Goal: Information Seeking & Learning: Learn about a topic

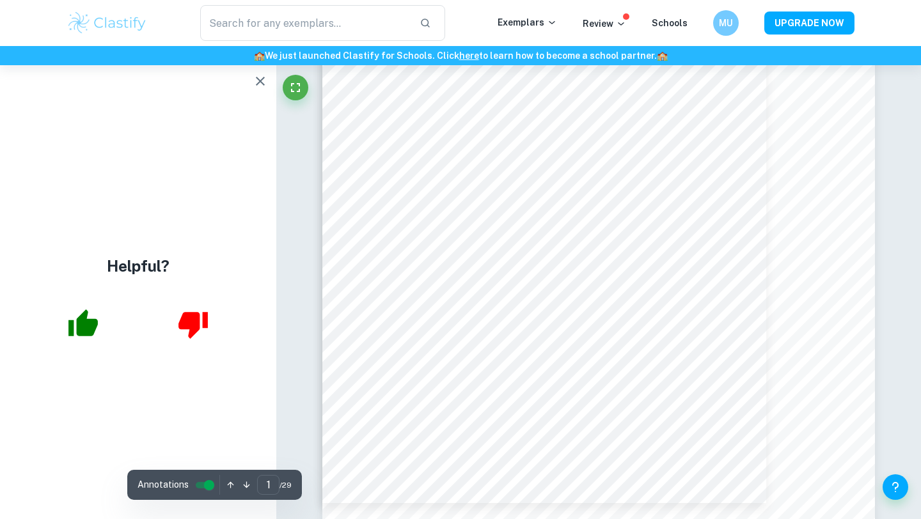
scroll to position [213, 0]
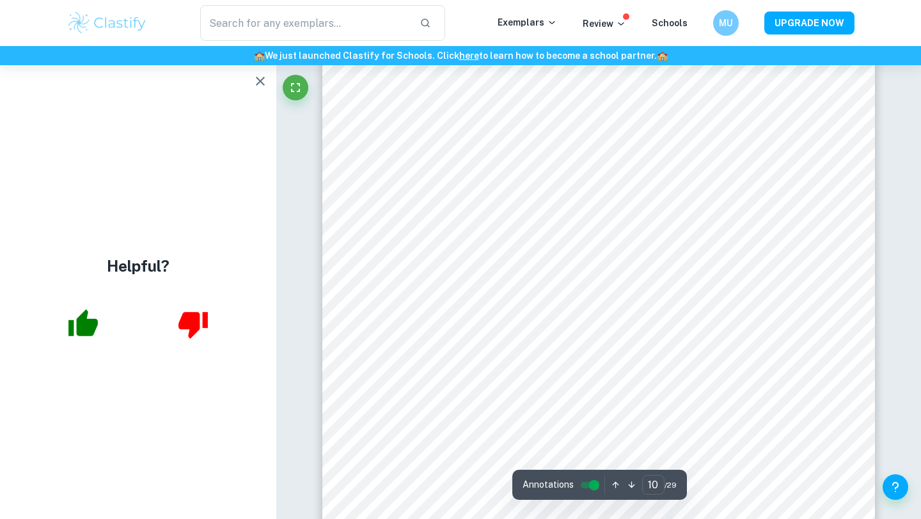
scroll to position [7439, 0]
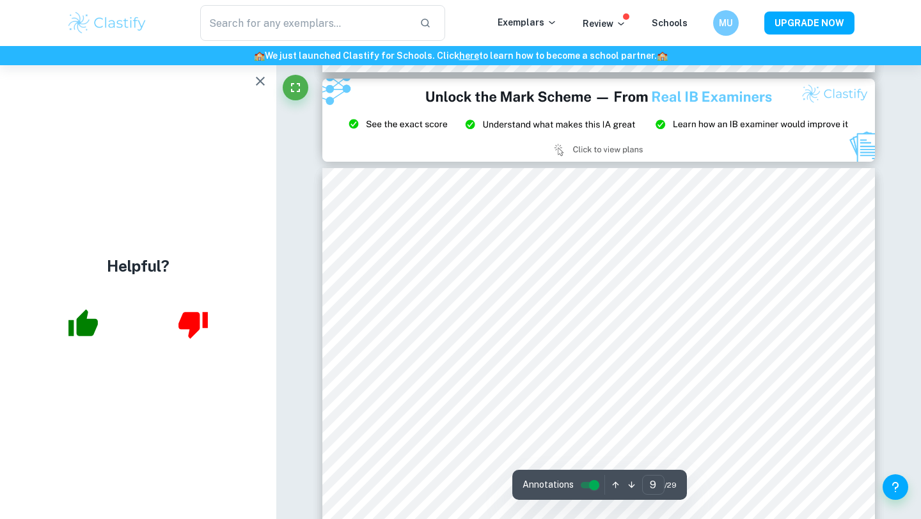
type input "8"
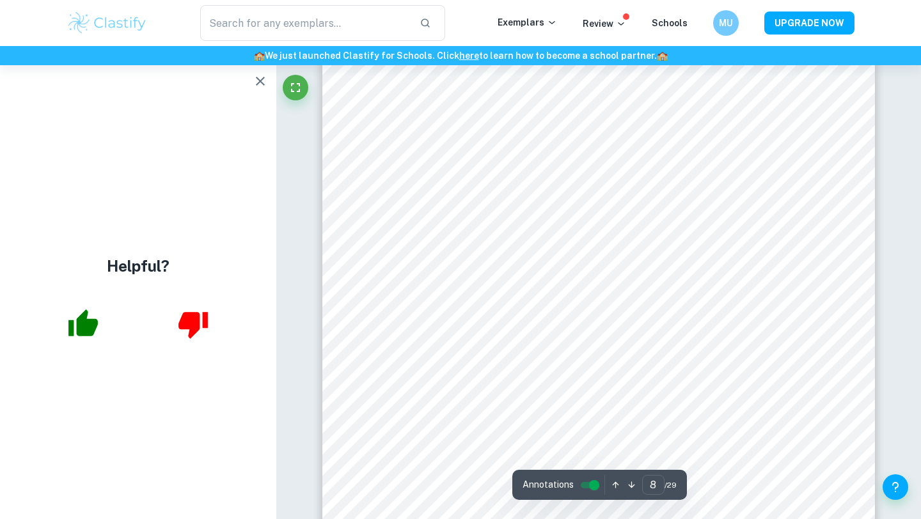
scroll to position [5554, 0]
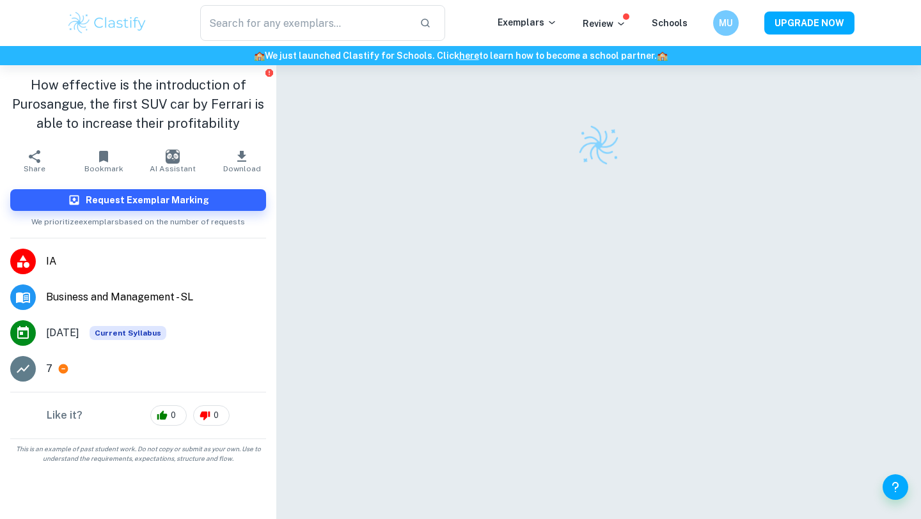
scroll to position [65, 0]
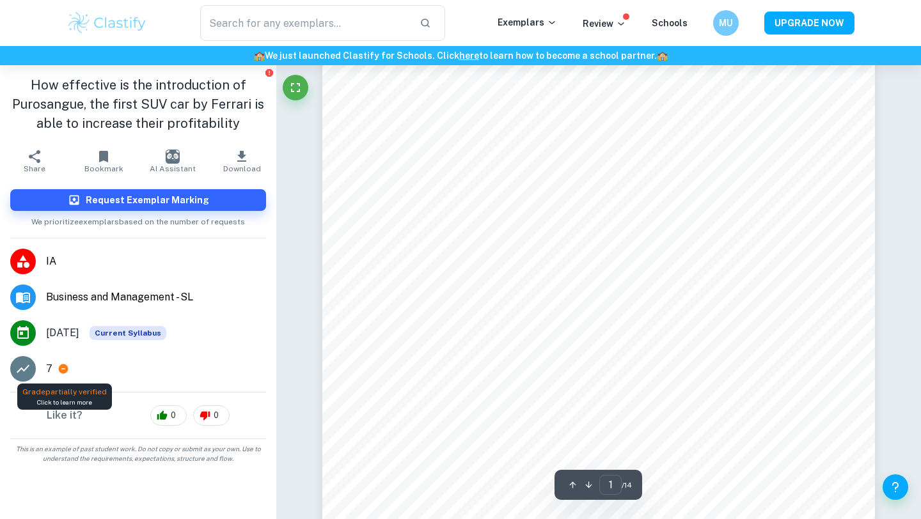
click at [61, 366] on icon at bounding box center [64, 370] width 10 height 10
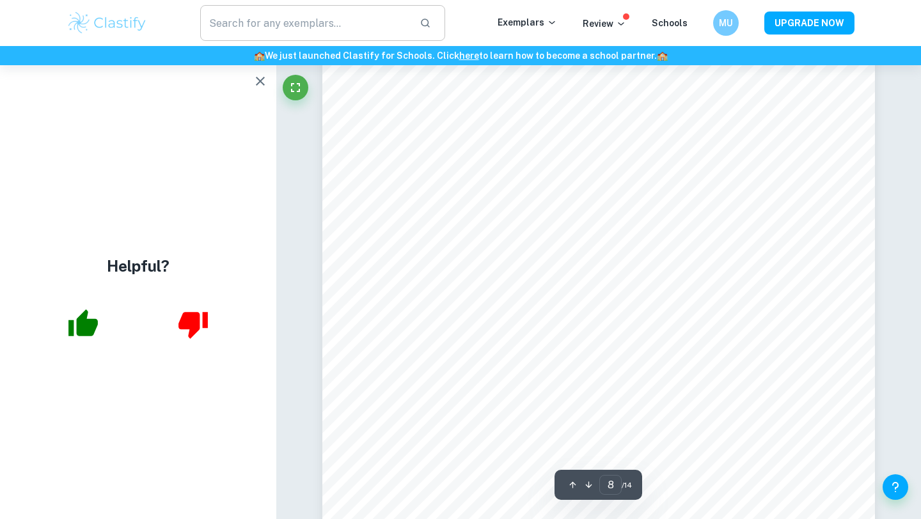
scroll to position [5829, 0]
click at [262, 75] on icon "button" at bounding box center [260, 81] width 15 height 15
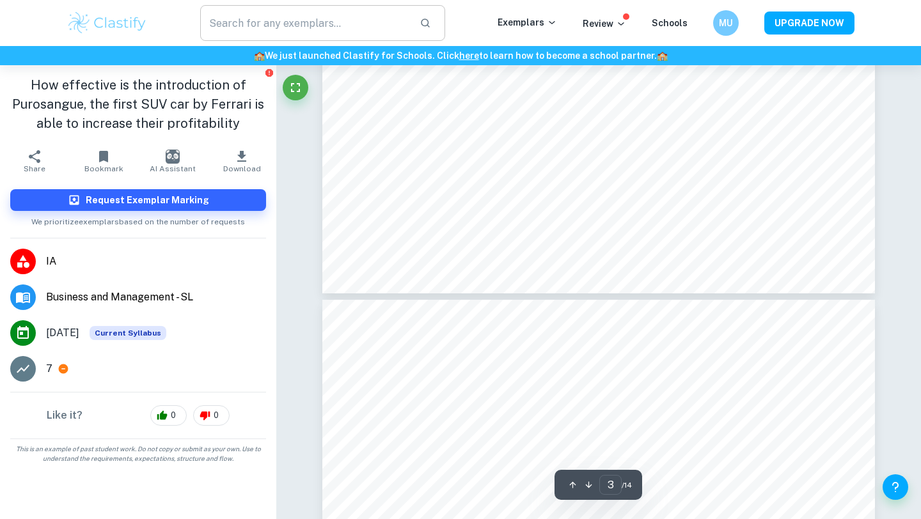
scroll to position [2319, 0]
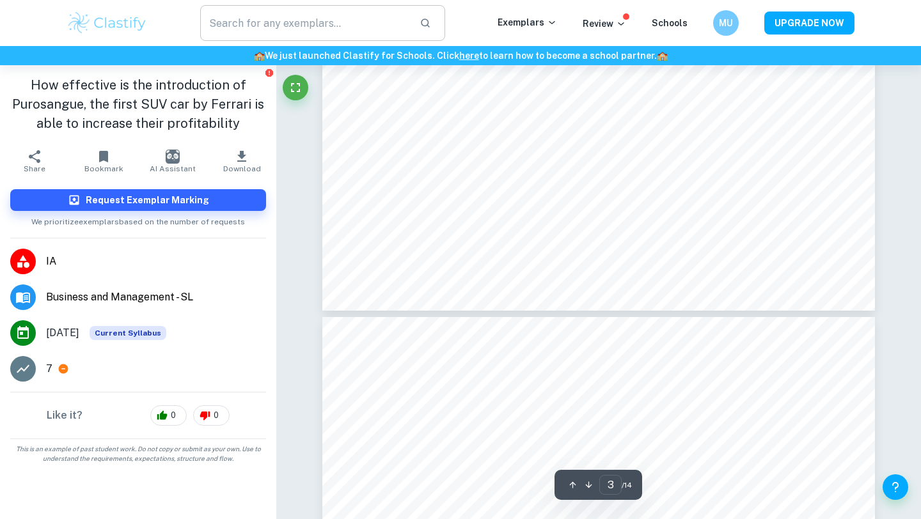
type input "4"
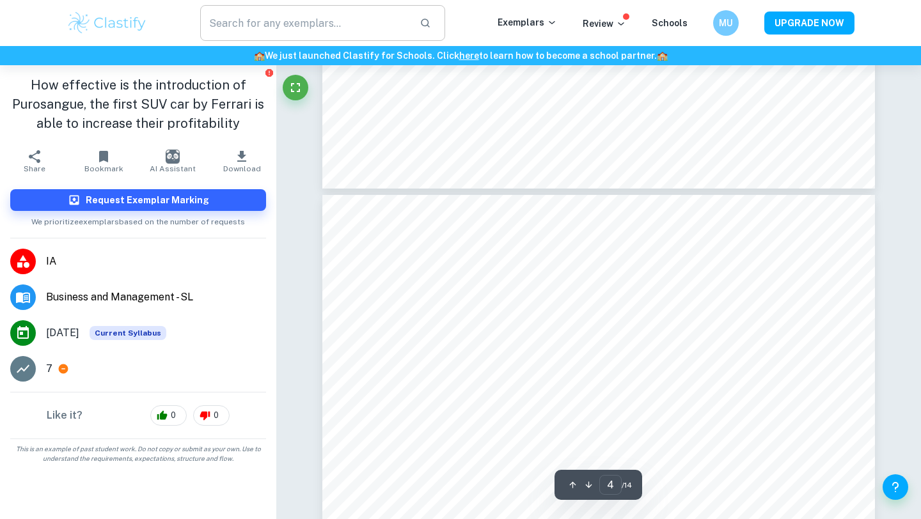
scroll to position [2484, 0]
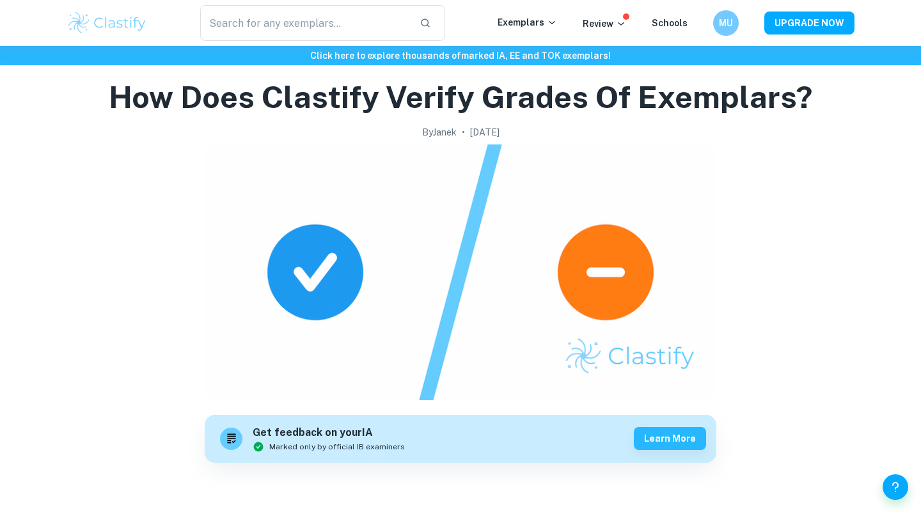
scroll to position [228, 0]
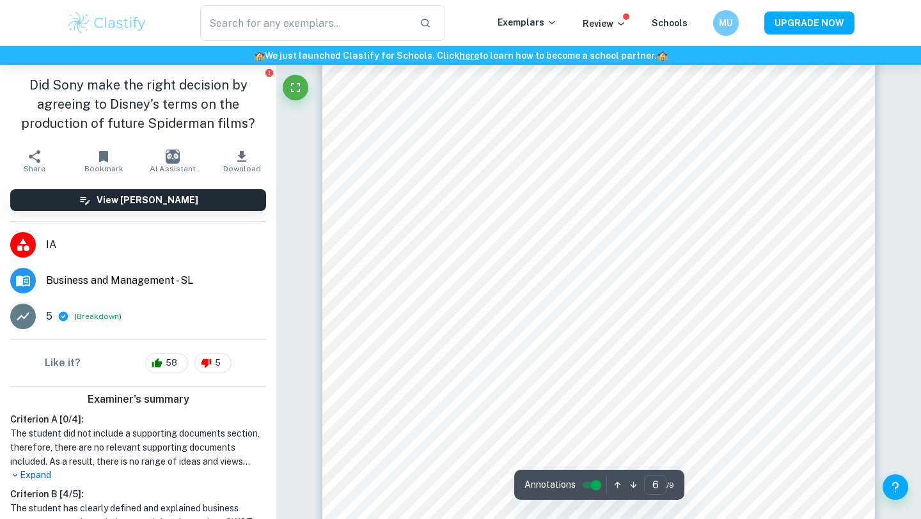
scroll to position [4202, 0]
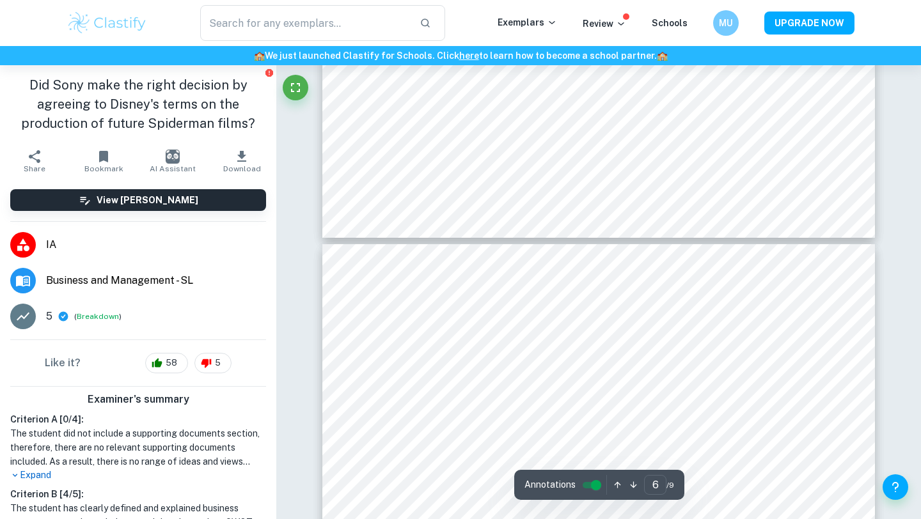
type input "7"
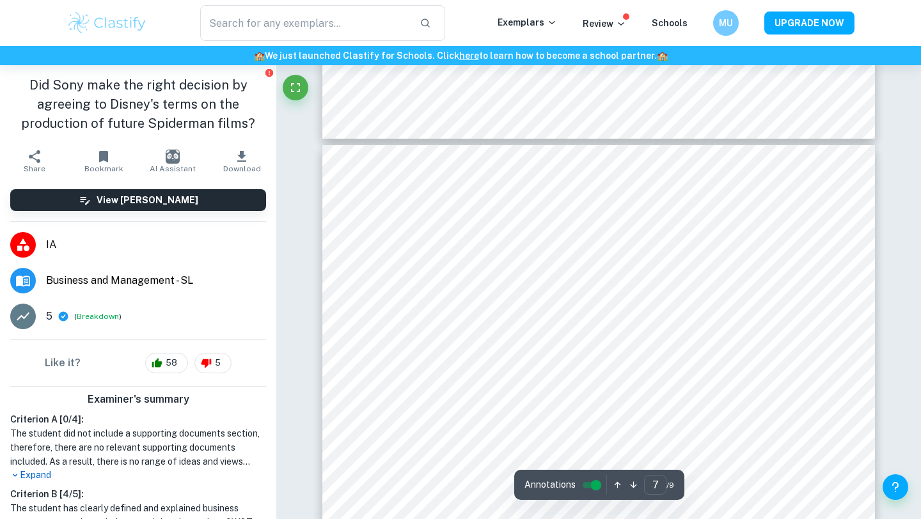
scroll to position [4826, 0]
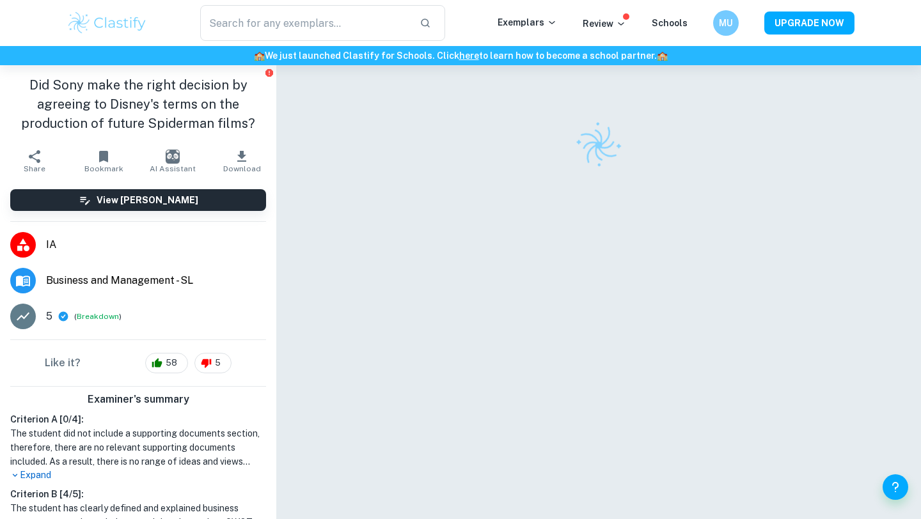
click at [119, 23] on img at bounding box center [107, 23] width 81 height 26
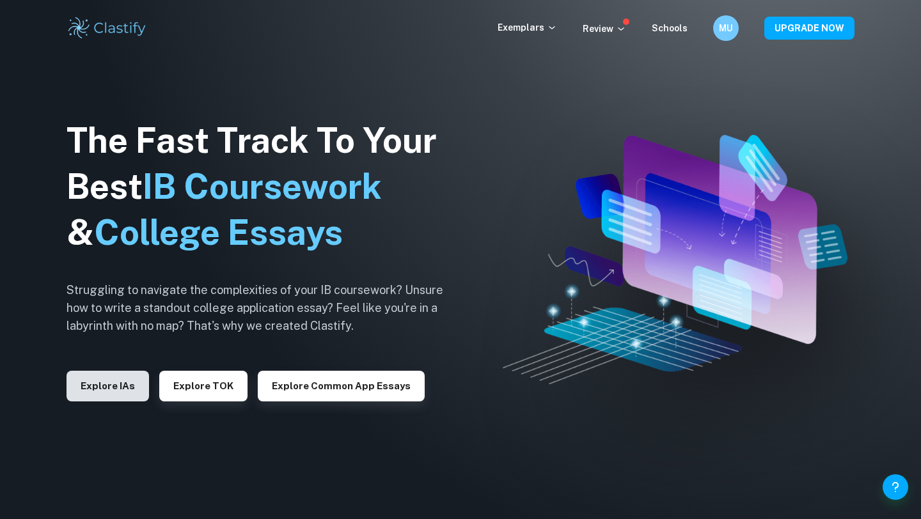
click at [102, 389] on button "Explore IAs" at bounding box center [108, 386] width 82 height 31
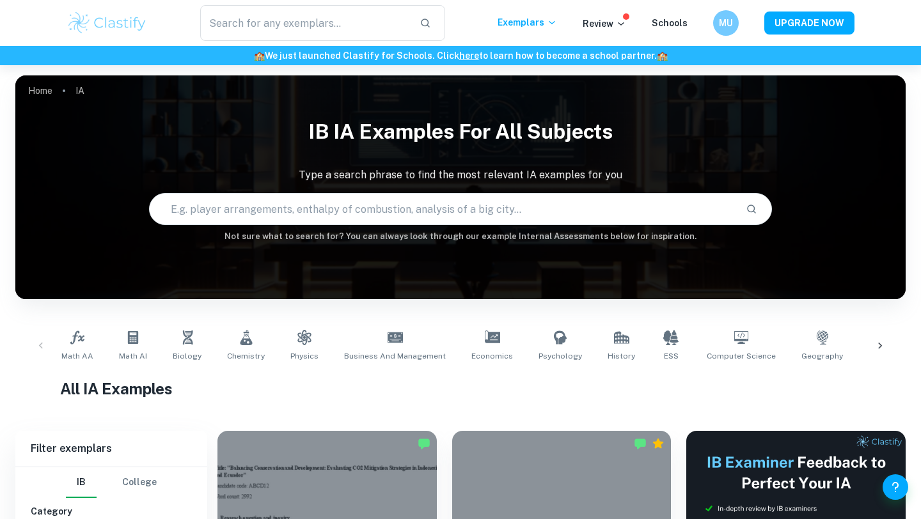
click at [534, 213] on input "text" at bounding box center [443, 209] width 586 height 36
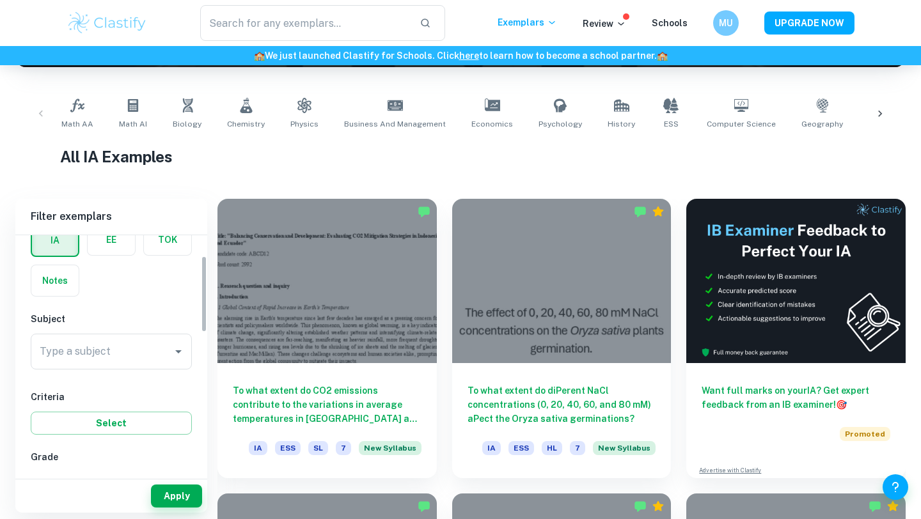
scroll to position [71, 0]
click at [153, 359] on input "Type a subject" at bounding box center [101, 351] width 130 height 24
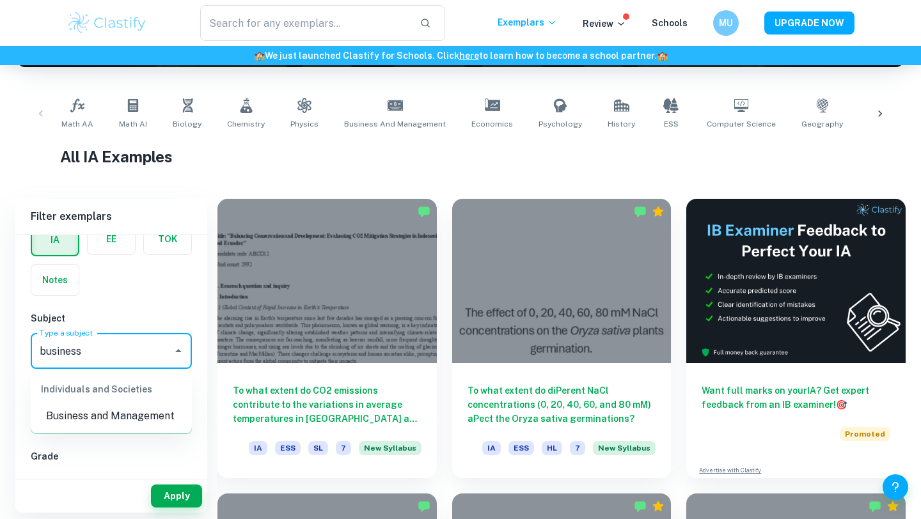
click at [129, 414] on li "Business and Management" at bounding box center [111, 416] width 161 height 23
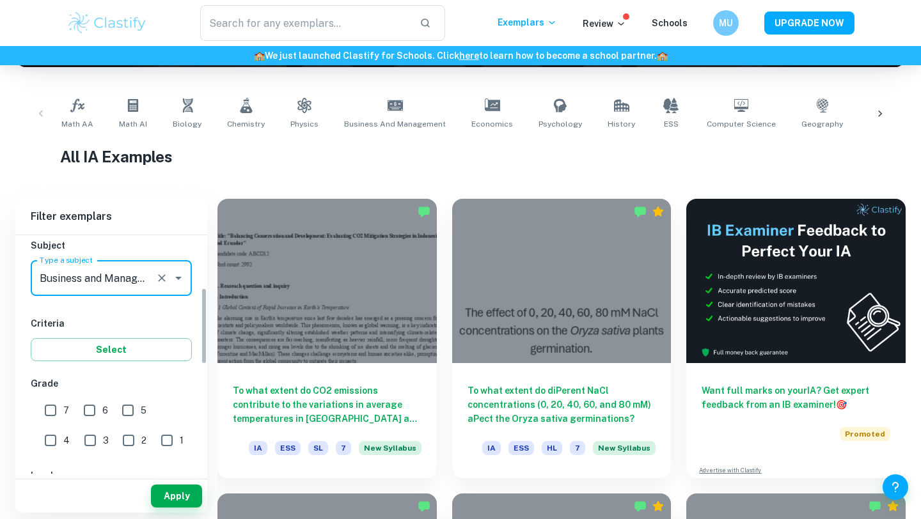
scroll to position [212, 0]
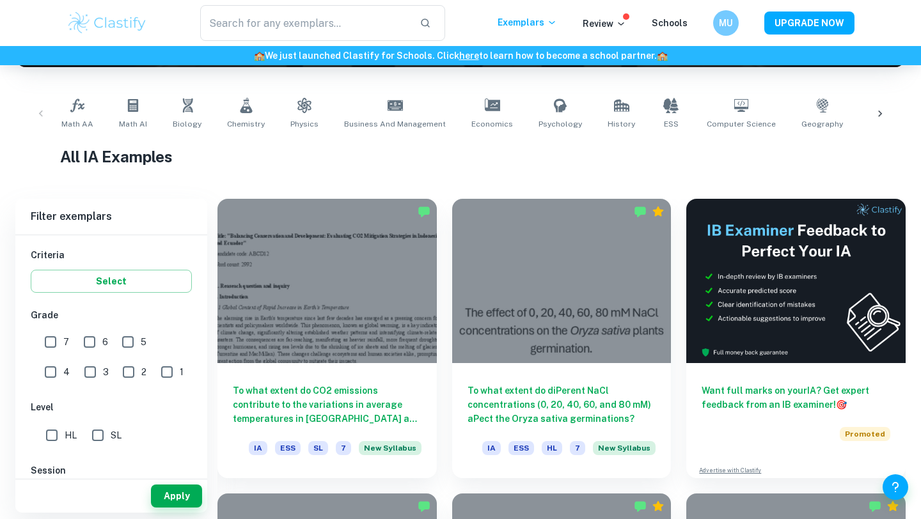
type input "Business and Management"
click at [51, 342] on input "7" at bounding box center [51, 342] width 26 height 26
checkbox input "true"
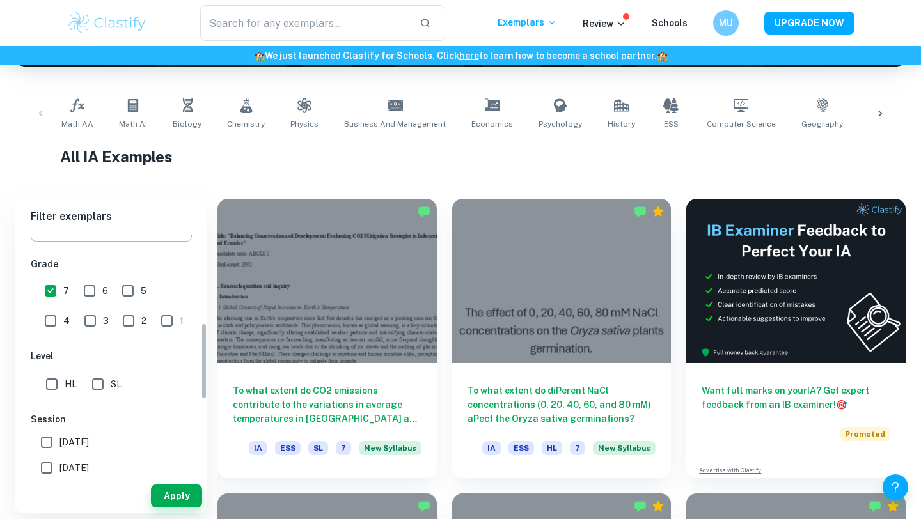
scroll to position [291, 0]
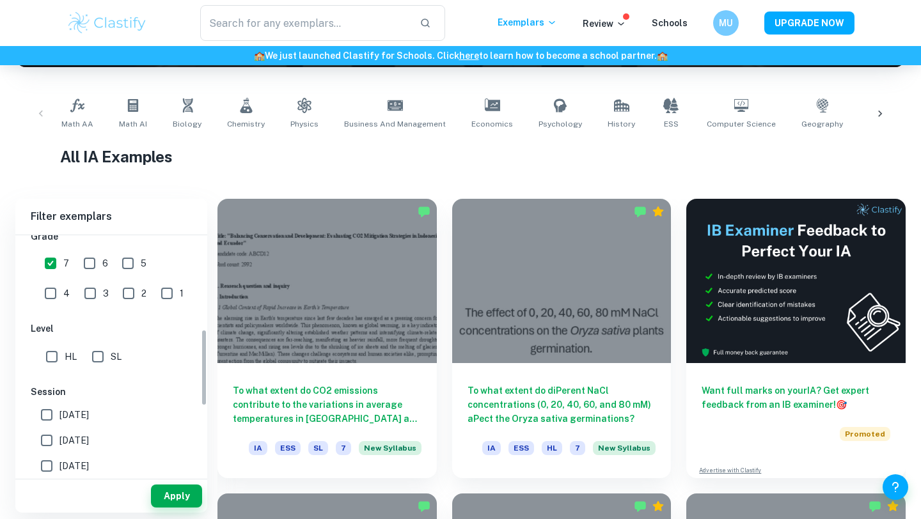
click at [97, 354] on input "SL" at bounding box center [98, 357] width 26 height 26
checkbox input "true"
click at [74, 448] on label "[DATE]" at bounding box center [108, 441] width 148 height 26
click at [59, 448] on input "[DATE]" at bounding box center [47, 441] width 26 height 26
checkbox input "true"
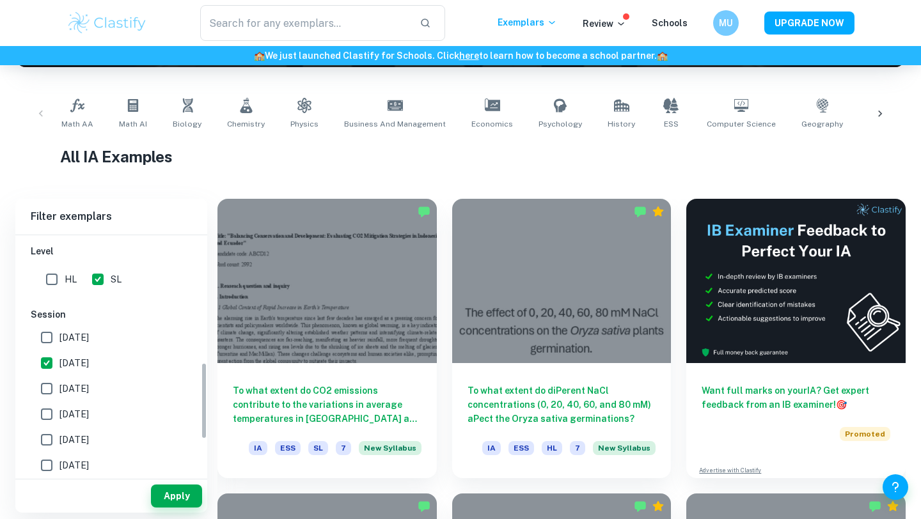
scroll to position [423, 0]
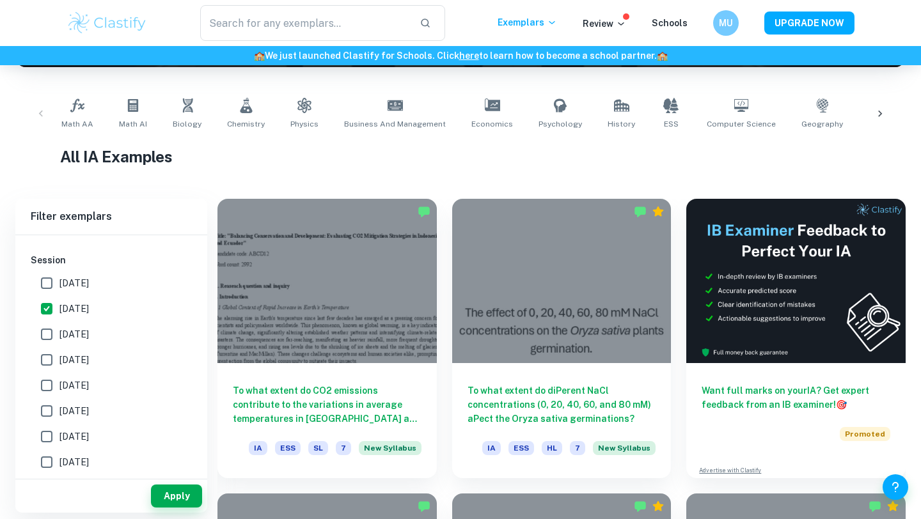
click at [89, 330] on span "[DATE]" at bounding box center [73, 334] width 29 height 14
click at [59, 330] on input "[DATE]" at bounding box center [47, 335] width 26 height 26
checkbox input "true"
click at [177, 496] on button "Apply" at bounding box center [176, 496] width 51 height 23
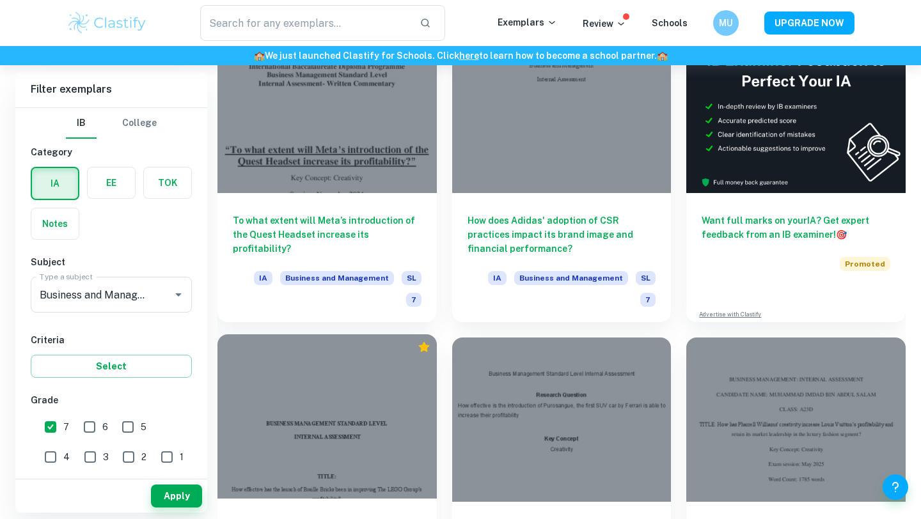
scroll to position [405, 0]
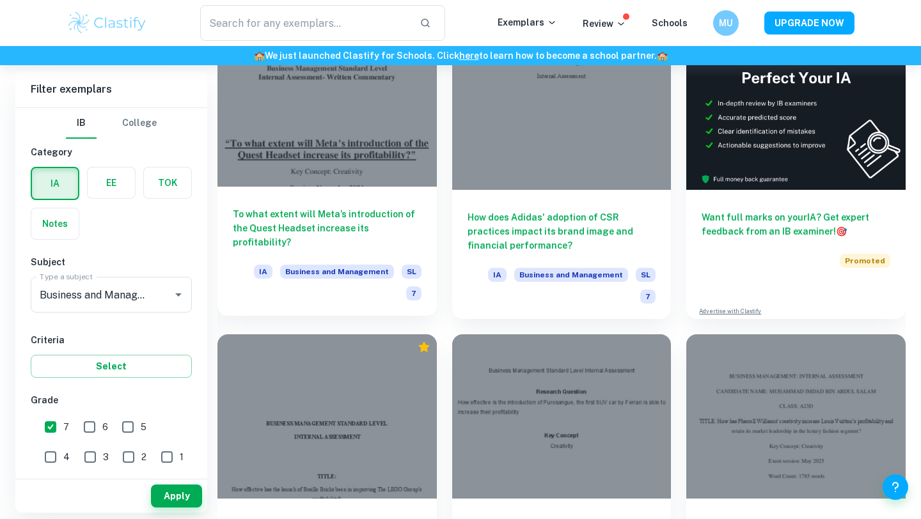
click at [345, 228] on h6 "To what extent will Meta’s introduction of the Quest Headset increase its profi…" at bounding box center [327, 228] width 189 height 42
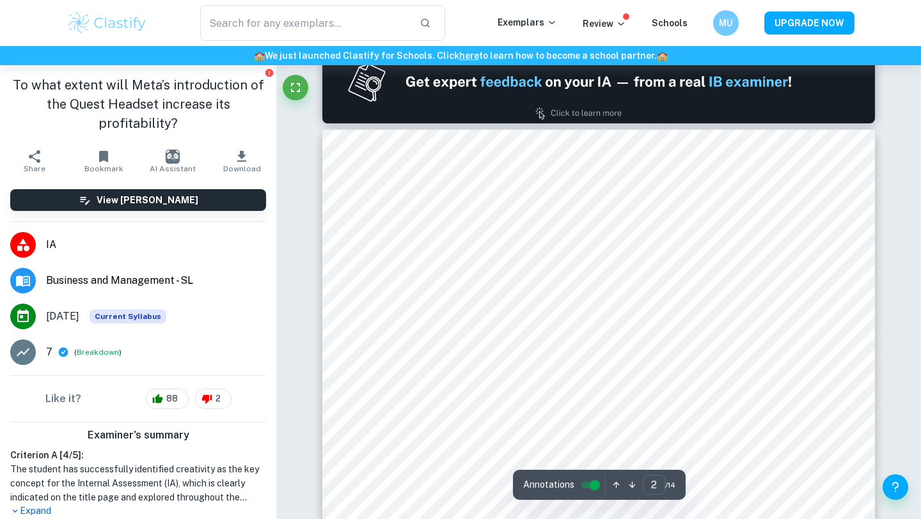
scroll to position [846, 0]
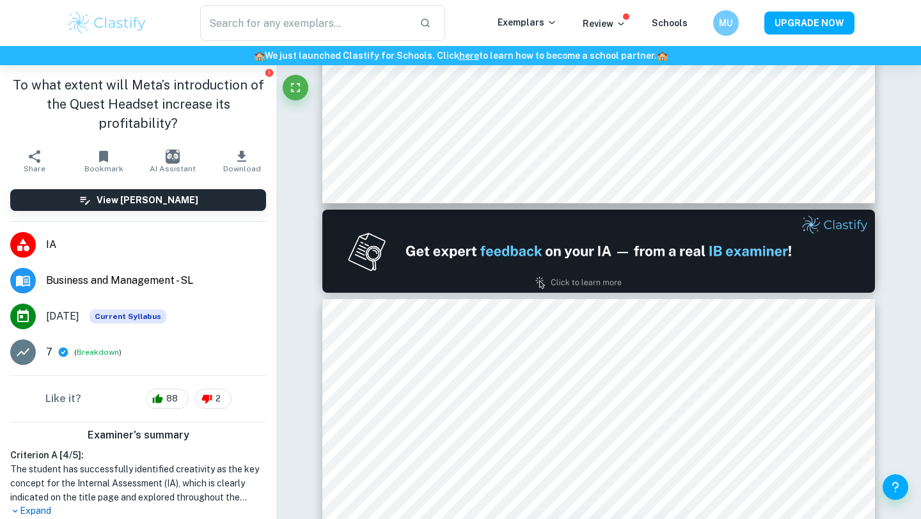
type input "1"
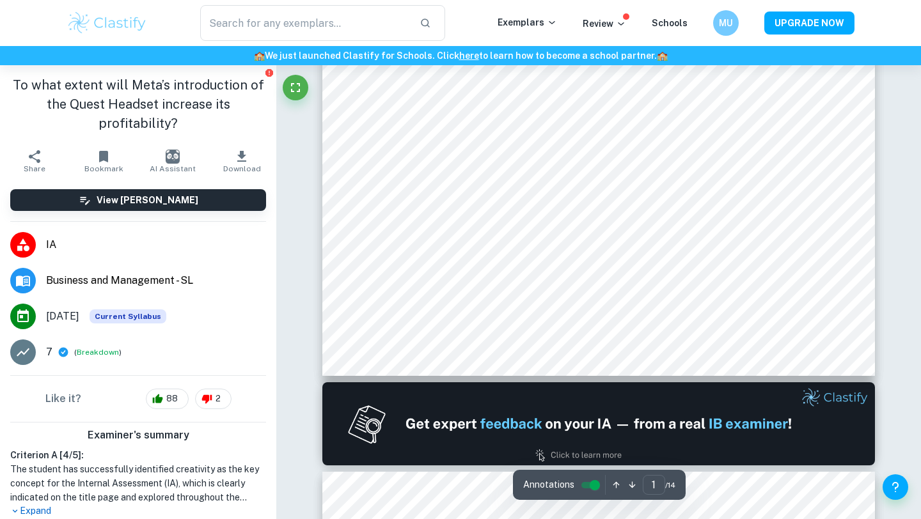
scroll to position [404, 0]
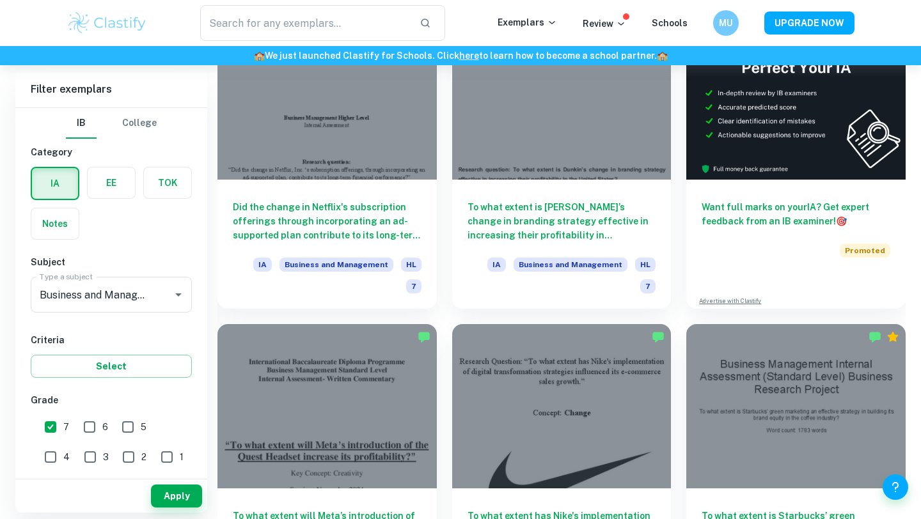
scroll to position [121, 0]
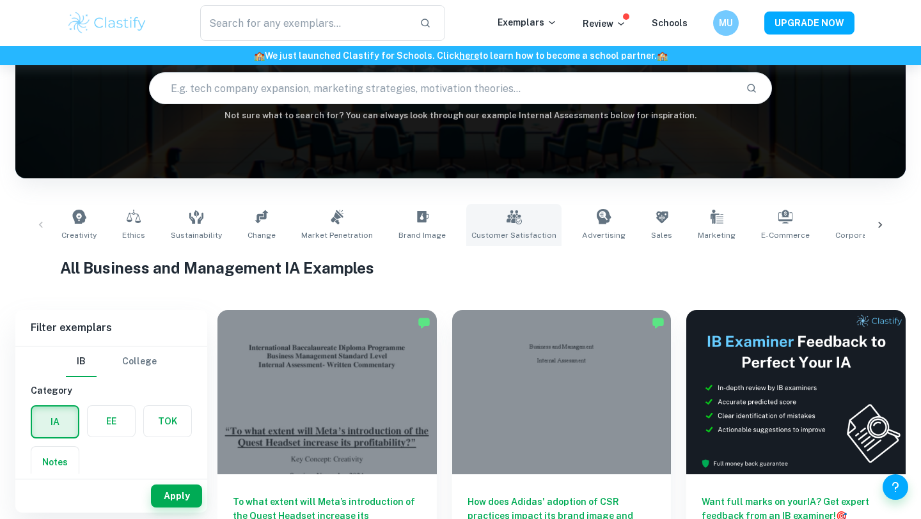
click at [541, 208] on link "Customer Satisfaction" at bounding box center [513, 225] width 95 height 42
type input "Customer Satisfaction"
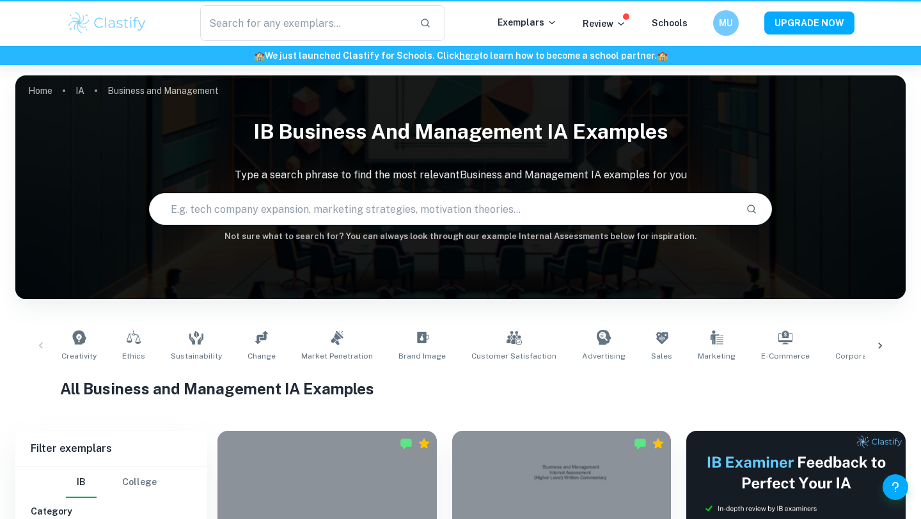
scroll to position [121, 0]
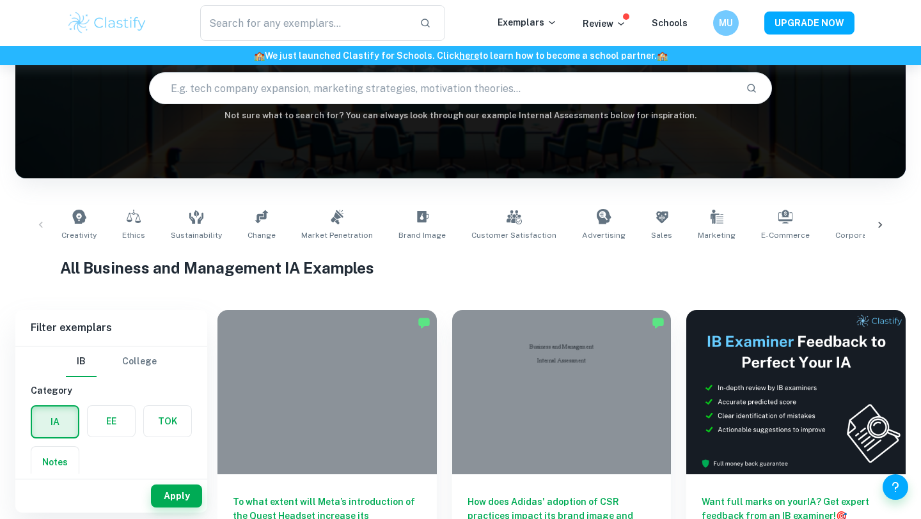
type input "Customer Satisfaction"
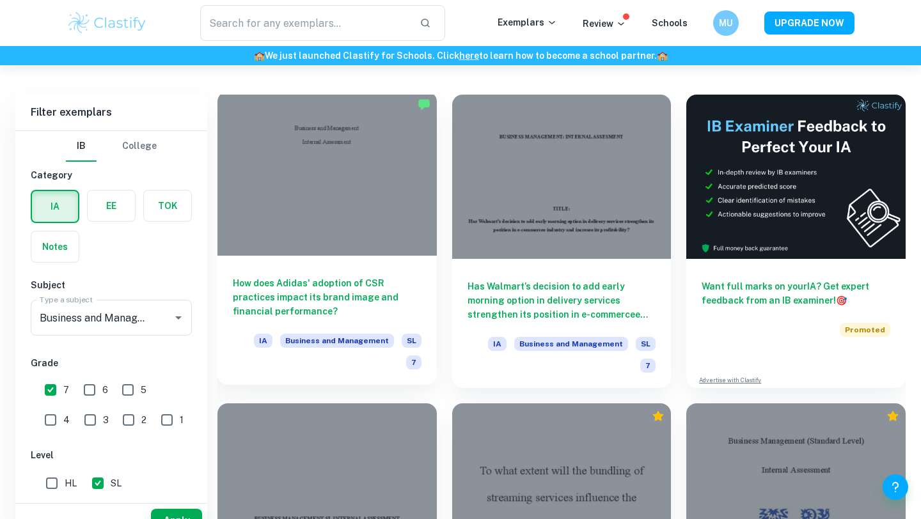
scroll to position [386, 0]
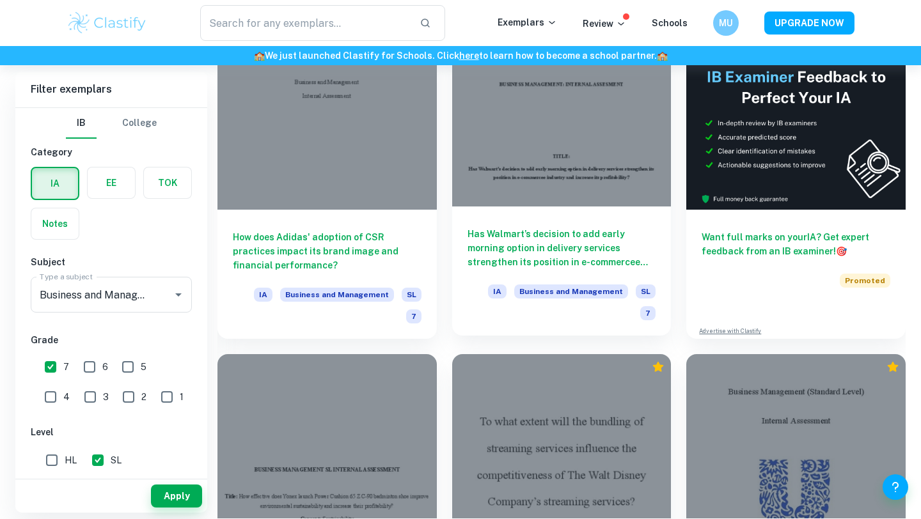
click at [533, 239] on h6 "Has Walmart’s decision to add early morning option in delivery services strengt…" at bounding box center [561, 248] width 189 height 42
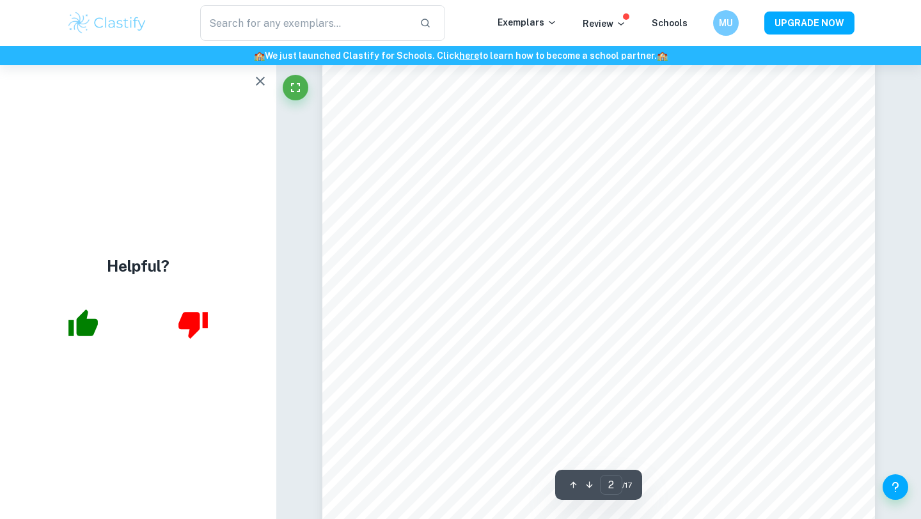
scroll to position [1018, 0]
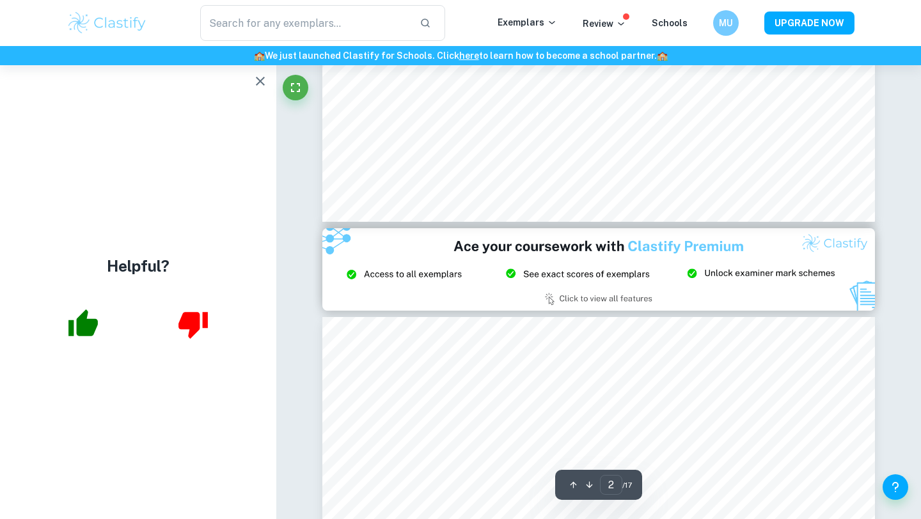
type input "3"
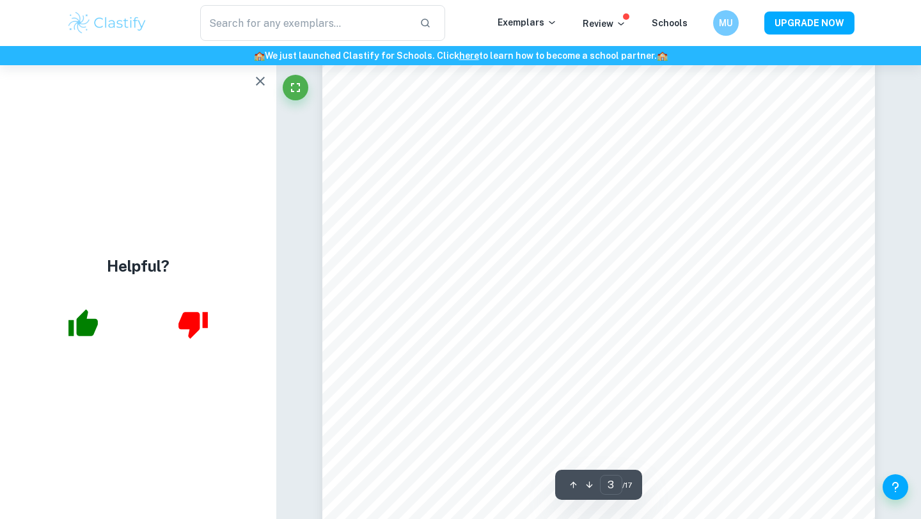
scroll to position [1658, 0]
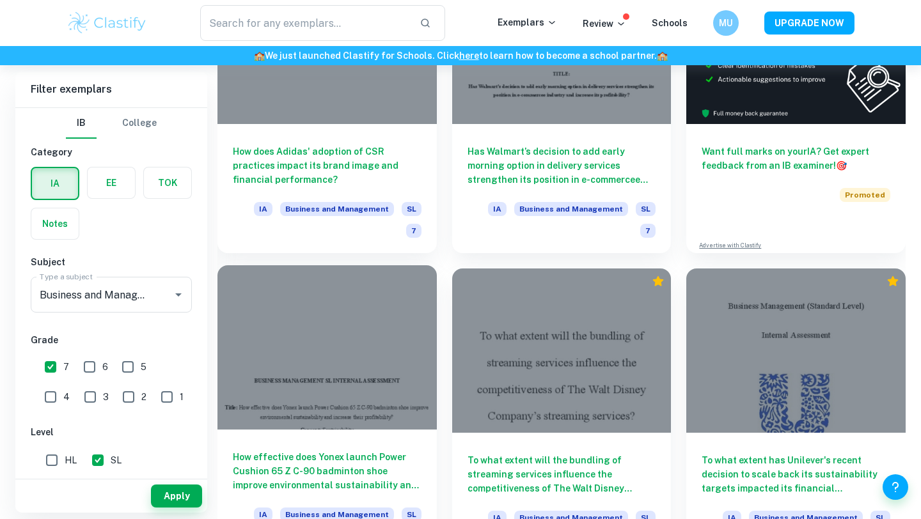
scroll to position [628, 0]
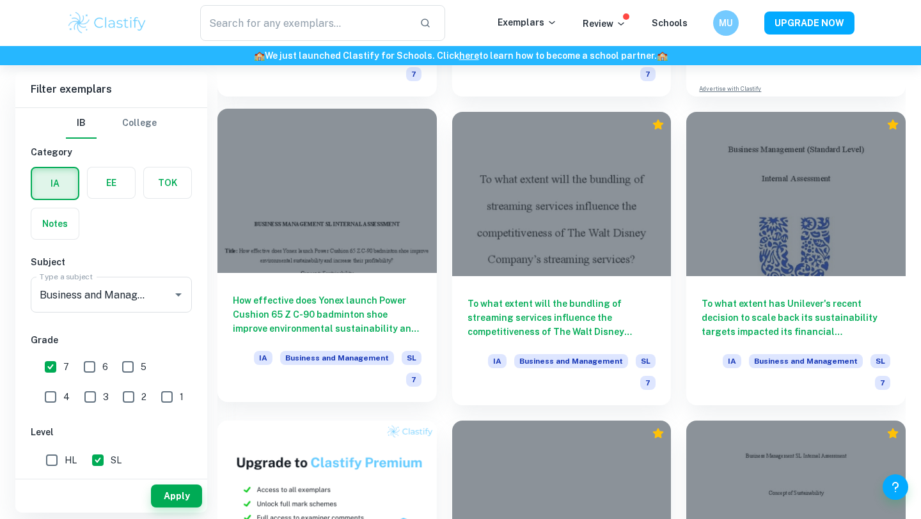
click at [351, 294] on h6 "How effective does Yonex launch Power Cushion 65 Z C-90 badminton shoe improve …" at bounding box center [327, 315] width 189 height 42
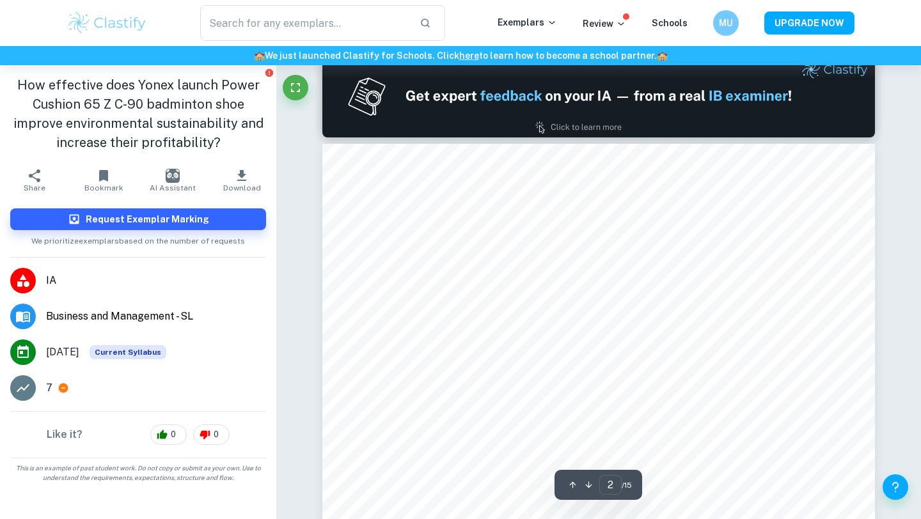
scroll to position [820, 0]
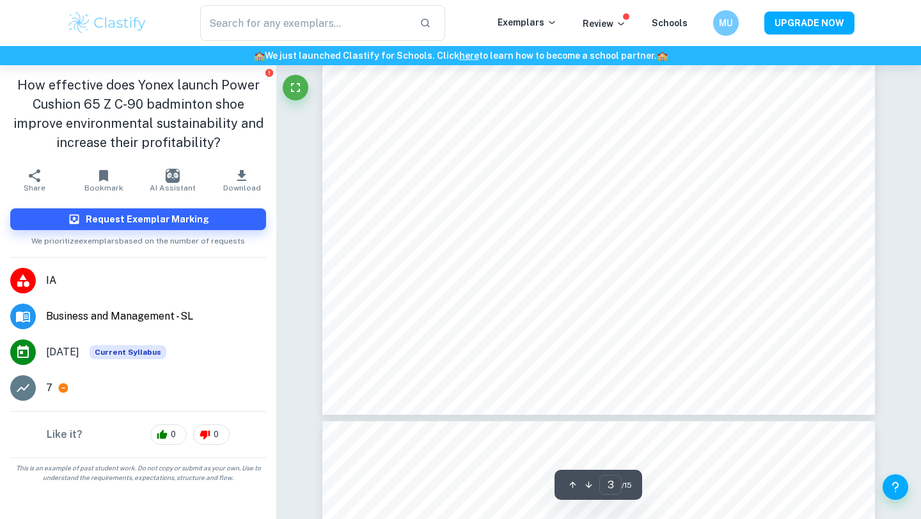
type input "4"
